Goal: Find contact information: Obtain details needed to contact an individual or organization

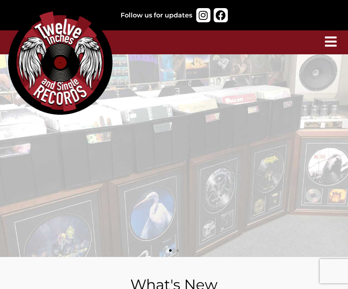
click at [333, 43] on icon "hamburger-icon" at bounding box center [331, 41] width 12 height 13
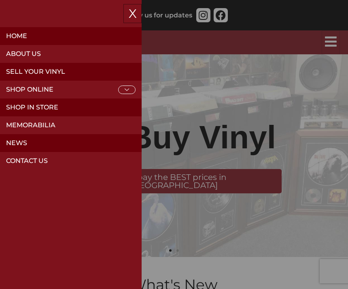
click at [129, 86] on icon at bounding box center [126, 89] width 17 height 8
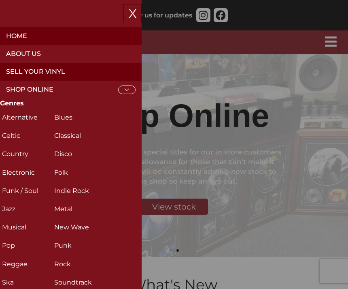
click at [63, 265] on h2 "Rock (311)" at bounding box center [73, 264] width 38 height 14
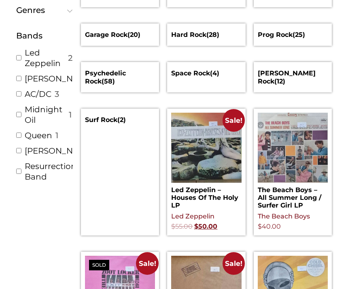
scroll to position [163, 0]
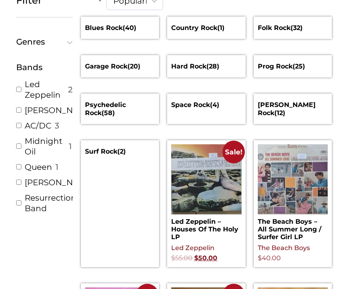
click at [41, 93] on link "Led Zeppelin" at bounding box center [45, 89] width 40 height 21
checkbox input "true"
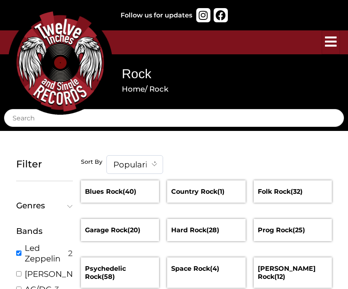
scroll to position [190, 0]
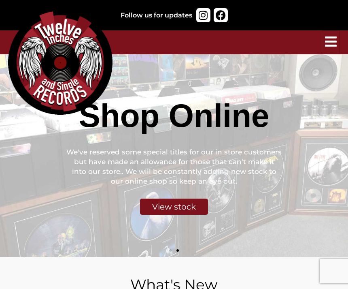
click at [327, 43] on icon "hamburger-icon" at bounding box center [331, 41] width 12 height 13
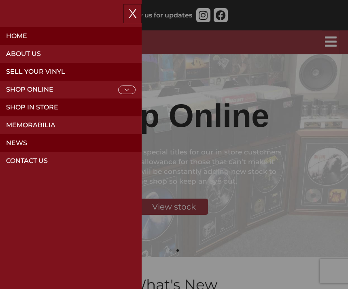
click at [76, 163] on link "Contact Us" at bounding box center [71, 161] width 142 height 18
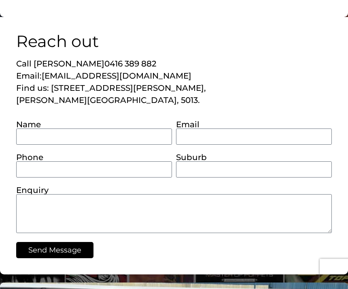
scroll to position [228, 0]
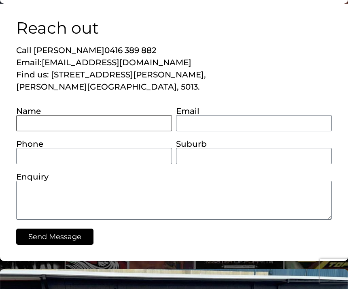
click at [77, 121] on input "Name" at bounding box center [94, 123] width 156 height 16
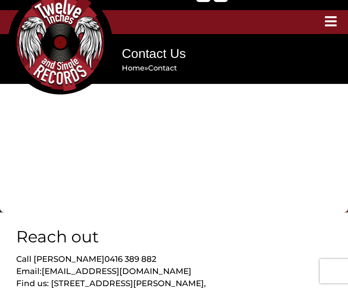
scroll to position [0, 0]
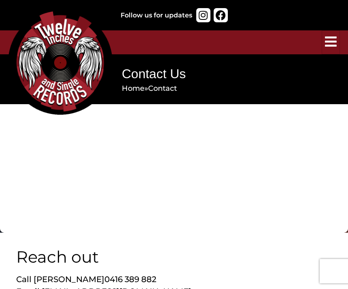
click at [224, 17] on icon at bounding box center [221, 15] width 10 height 10
